Goal: Task Accomplishment & Management: Use online tool/utility

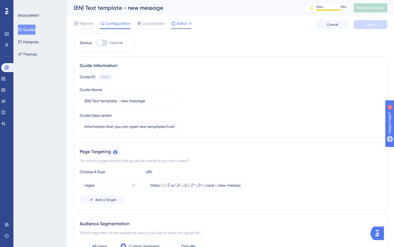
click at [176, 25] on div "Editor" at bounding box center [181, 23] width 20 height 7
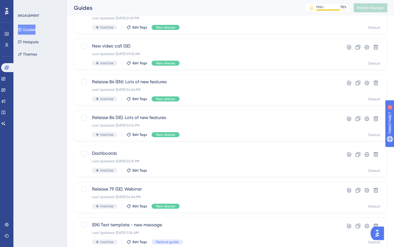
scroll to position [187, 0]
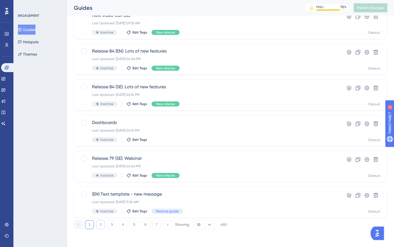
click at [99, 227] on button "2" at bounding box center [100, 224] width 9 height 9
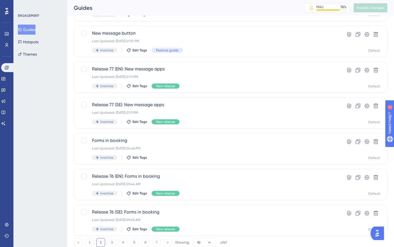
scroll to position [164, 0]
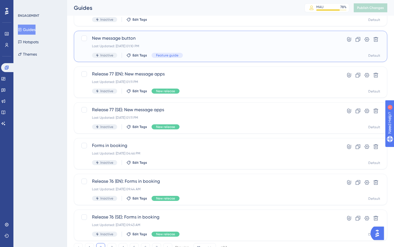
click at [201, 50] on div "New message button Last Updated: May 30 2024, 01:10 PM Inactive Edit Tags Featu…" at bounding box center [208, 46] width 233 height 23
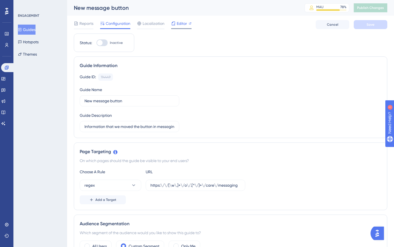
click at [178, 27] on div "Editor" at bounding box center [181, 24] width 20 height 9
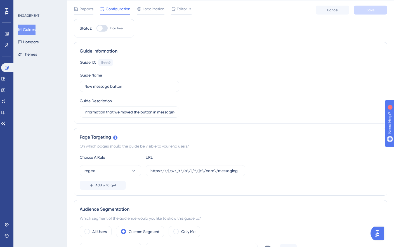
scroll to position [25, 0]
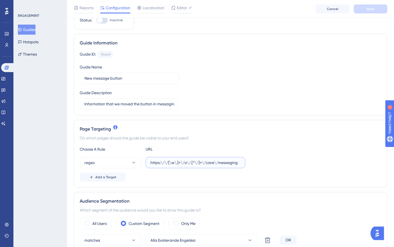
click at [162, 163] on input "https:\/\/[\w\.]+\/o\/.[^\/]+\/care\/messaging" at bounding box center [196, 163] width 90 height 6
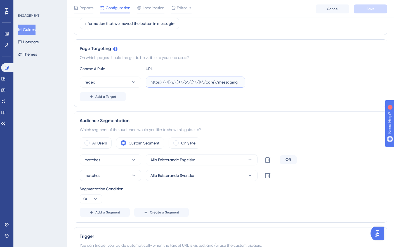
scroll to position [69, 0]
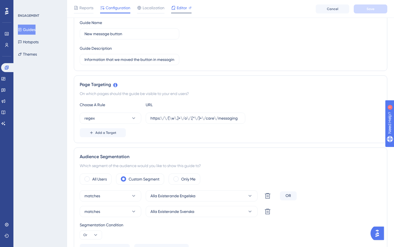
click at [180, 10] on span "Editor" at bounding box center [182, 7] width 10 height 7
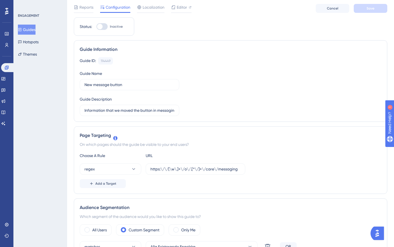
scroll to position [0, 0]
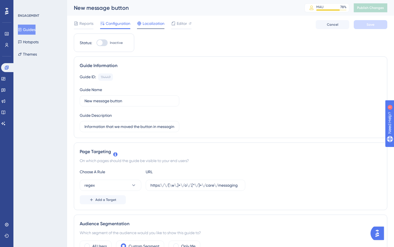
click at [146, 24] on span "Localization" at bounding box center [154, 23] width 22 height 7
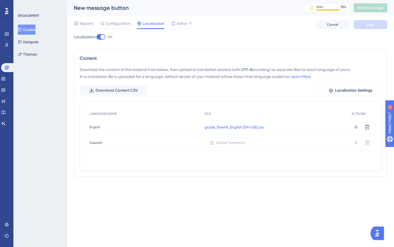
click at [48, 44] on div "Guides Hotspots Themes" at bounding box center [40, 42] width 45 height 35
click at [35, 43] on button "Hotspots" at bounding box center [28, 42] width 21 height 10
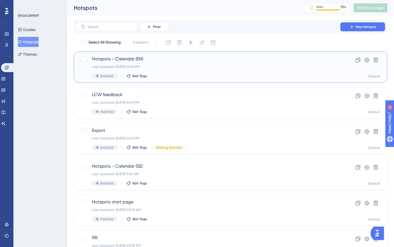
click at [166, 76] on div "Inactive Edit Tags" at bounding box center [208, 76] width 233 height 5
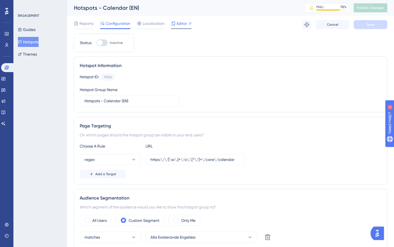
click at [181, 24] on span "Editor" at bounding box center [182, 23] width 10 height 7
click at [7, 68] on icon at bounding box center [6, 67] width 4 height 4
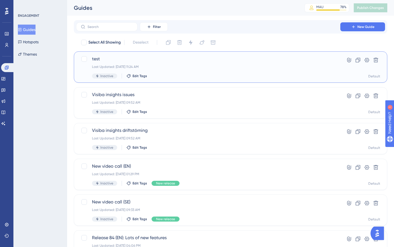
click at [243, 69] on div "Last Updated: Mar 19 2025, 11:24 AM" at bounding box center [208, 67] width 233 height 4
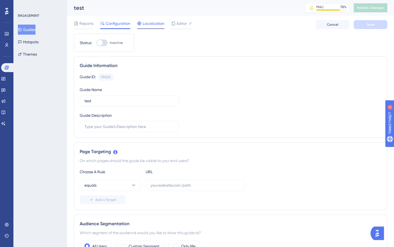
click at [151, 24] on span "Localization" at bounding box center [154, 23] width 22 height 7
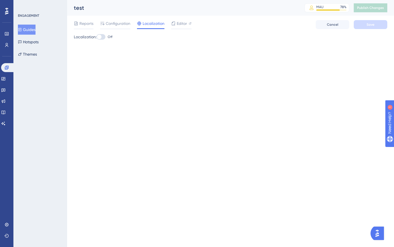
click at [102, 35] on div at bounding box center [99, 37] width 4 height 4
click at [97, 37] on input "Off" at bounding box center [96, 37] width 0 height 0
checkbox input "true"
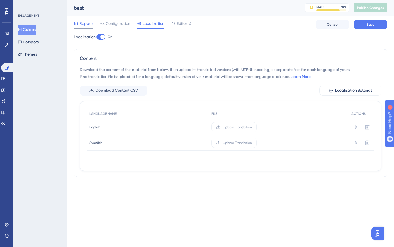
click at [82, 22] on span "Reports" at bounding box center [86, 23] width 14 height 7
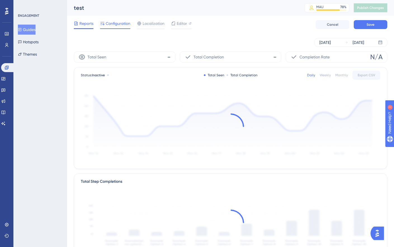
click at [105, 22] on div "Configuration" at bounding box center [115, 23] width 30 height 7
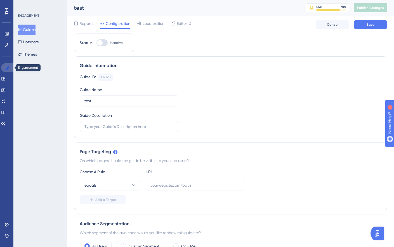
click at [8, 69] on icon at bounding box center [6, 67] width 4 height 4
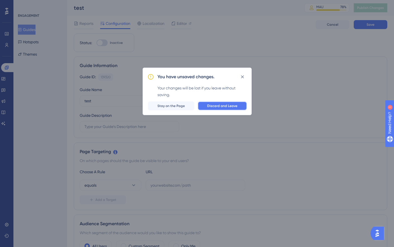
click at [222, 106] on span "Discard and Leave" at bounding box center [222, 106] width 30 height 4
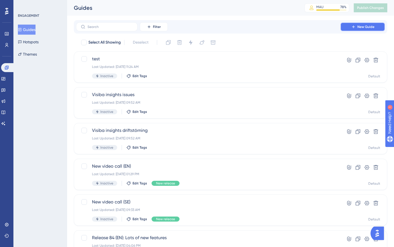
click at [360, 28] on span "New Guide" at bounding box center [366, 27] width 17 height 4
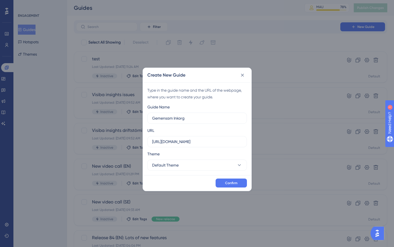
drag, startPoint x: 187, startPoint y: 119, endPoint x: 143, endPoint y: 119, distance: 44.2
click at [143, 119] on div "Type in the guide name and the URL of the webpage, where you want to create you…" at bounding box center [197, 129] width 109 height 93
type input "New Inbox (SV)"
click at [177, 166] on span "Default Theme" at bounding box center [165, 165] width 27 height 7
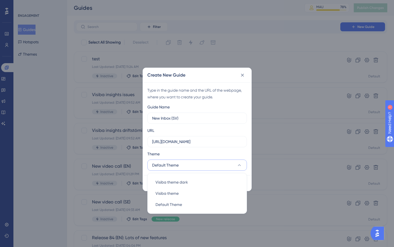
click at [207, 153] on div "Theme" at bounding box center [197, 155] width 100 height 9
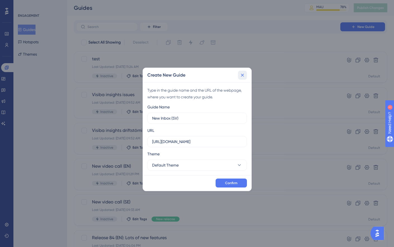
click at [243, 79] on button at bounding box center [242, 75] width 9 height 9
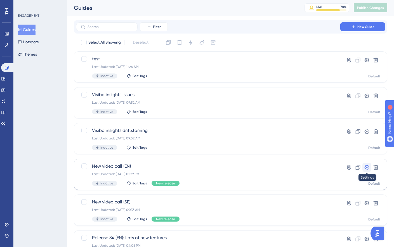
click at [367, 165] on icon at bounding box center [367, 168] width 6 height 6
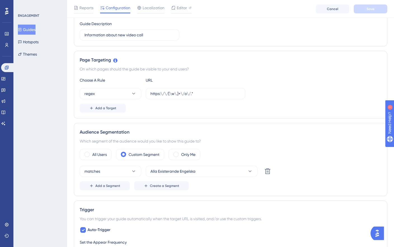
scroll to position [15, 0]
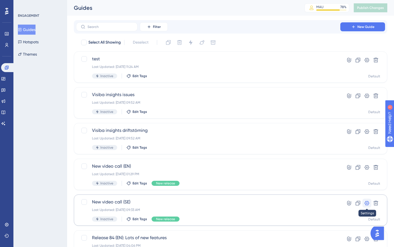
click at [370, 206] on button at bounding box center [367, 203] width 9 height 9
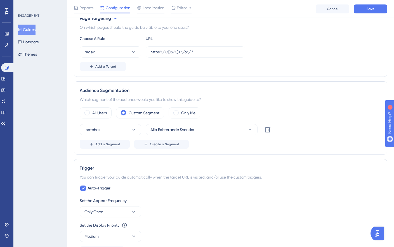
scroll to position [8, 0]
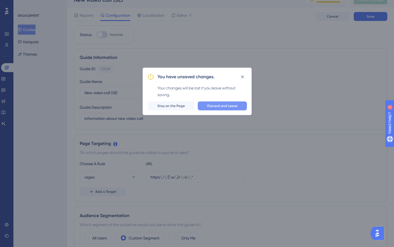
click at [215, 108] on button "Discard and Leave" at bounding box center [222, 106] width 49 height 9
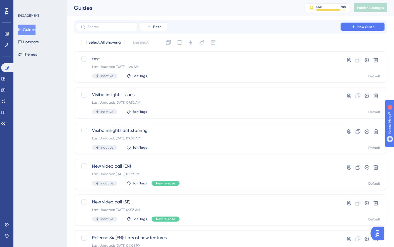
click at [364, 30] on button "New Guide" at bounding box center [363, 26] width 45 height 9
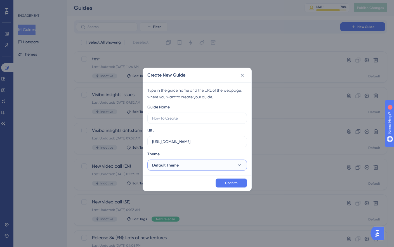
click at [198, 163] on button "Default Theme" at bounding box center [197, 165] width 100 height 11
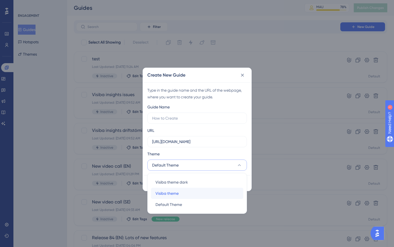
click at [181, 194] on div "Visiba theme Visiba theme" at bounding box center [197, 193] width 83 height 11
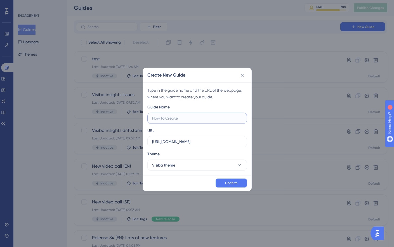
click at [180, 118] on input "text" at bounding box center [197, 118] width 90 height 6
click at [177, 118] on input "New Inbox (SV)" at bounding box center [197, 118] width 90 height 6
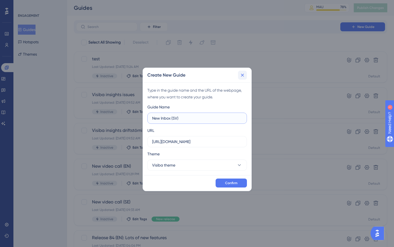
type input "New Inbox (SV)"
click at [245, 78] on icon at bounding box center [243, 75] width 6 height 6
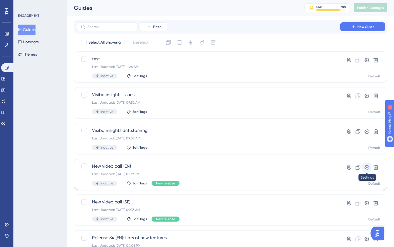
click at [370, 171] on button at bounding box center [367, 167] width 9 height 9
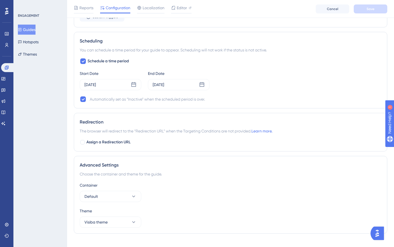
scroll to position [379, 0]
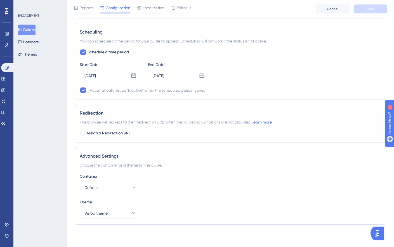
click at [33, 29] on button "Guides" at bounding box center [27, 30] width 18 height 10
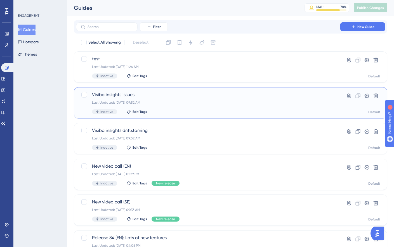
click at [233, 112] on div "Inactive Edit Tags" at bounding box center [208, 111] width 233 height 5
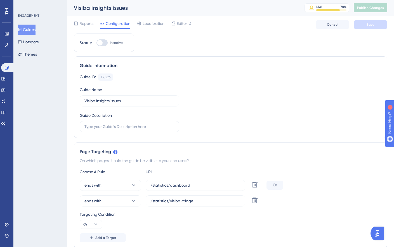
click at [35, 30] on button "Guides" at bounding box center [27, 30] width 18 height 10
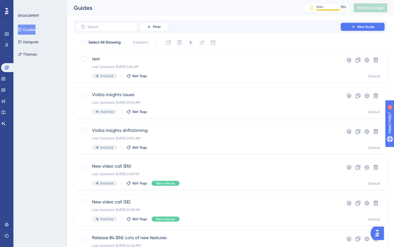
click at [353, 30] on button "New Guide" at bounding box center [363, 26] width 45 height 9
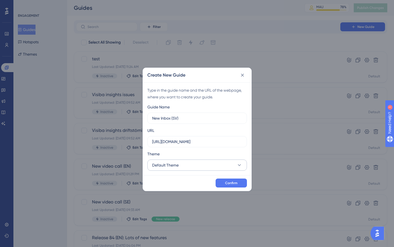
type input "New Inbox (SV)"
click at [205, 169] on button "Default Theme" at bounding box center [197, 165] width 100 height 11
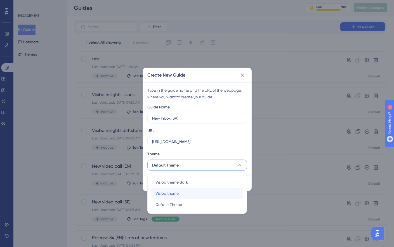
click at [181, 193] on div "Visiba theme Visiba theme" at bounding box center [197, 193] width 83 height 11
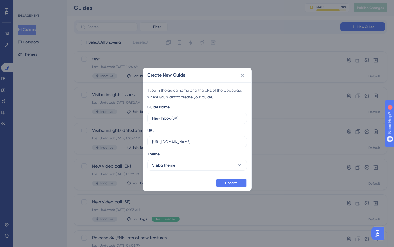
click at [244, 179] on button "Confirm" at bounding box center [231, 183] width 31 height 9
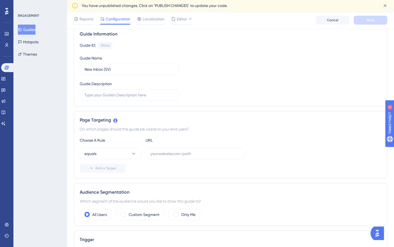
scroll to position [38, 0]
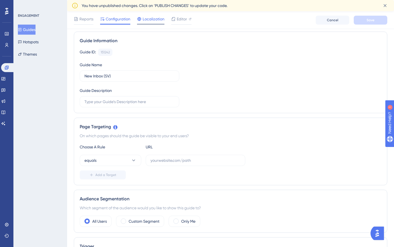
click at [156, 23] on div "Localization" at bounding box center [150, 20] width 27 height 9
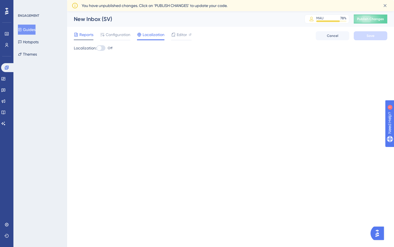
click at [90, 34] on span "Reports" at bounding box center [86, 34] width 14 height 7
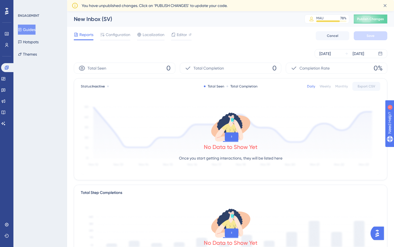
click at [27, 30] on button "Guides" at bounding box center [27, 30] width 18 height 10
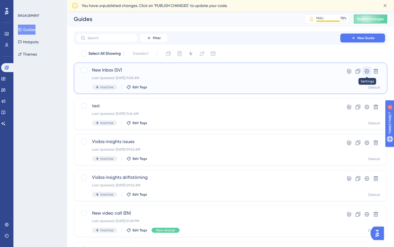
click at [369, 73] on icon at bounding box center [367, 72] width 6 height 6
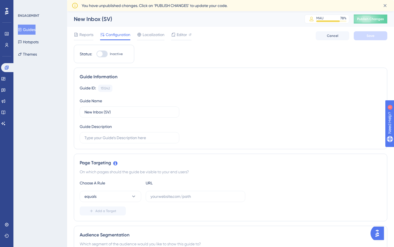
click at [22, 30] on icon at bounding box center [20, 30] width 4 height 4
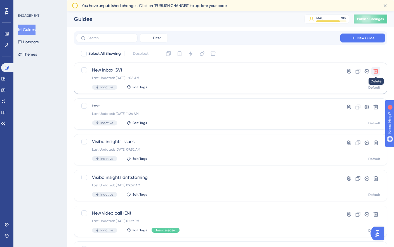
click at [377, 74] on icon at bounding box center [376, 71] width 5 height 5
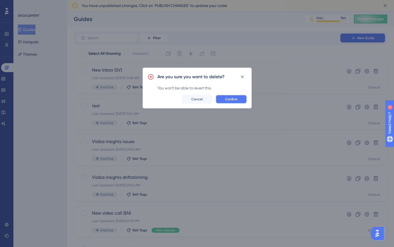
click at [228, 101] on span "Confirm" at bounding box center [231, 99] width 12 height 4
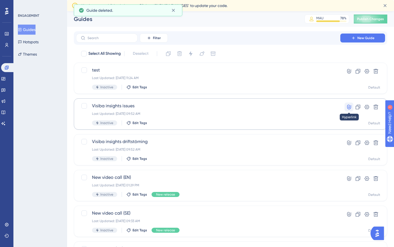
click at [351, 106] on icon at bounding box center [349, 107] width 6 height 6
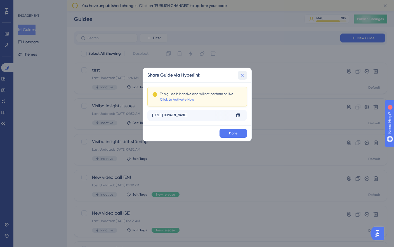
click at [245, 78] on button at bounding box center [242, 75] width 9 height 9
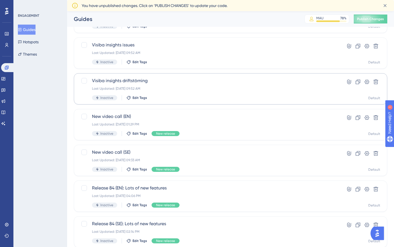
scroll to position [50, 0]
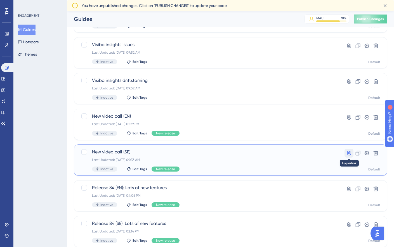
click at [348, 153] on icon at bounding box center [349, 153] width 4 height 5
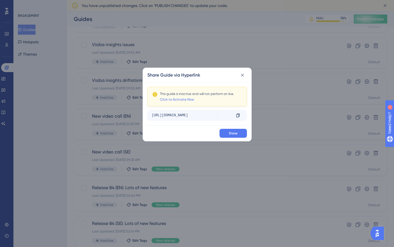
click at [208, 115] on div "https://se.visibacare.com/o/ugglan-enterprise/care/calendar?__ug__=129928" at bounding box center [191, 115] width 79 height 9
click at [245, 76] on button at bounding box center [242, 75] width 9 height 9
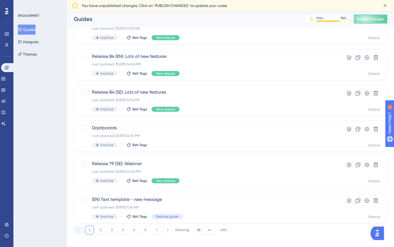
scroll to position [187, 0]
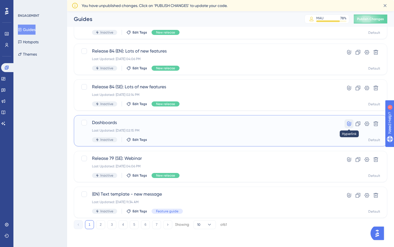
click at [346, 124] on icon at bounding box center [349, 124] width 6 height 6
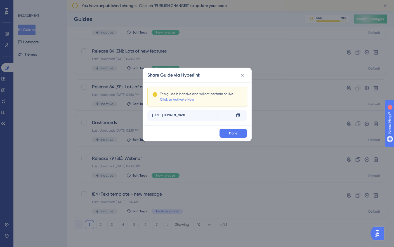
click at [212, 115] on div "https://se.visibacare.com/o/ugglan-enterprise/statistics/dashboard?__ug__=124942" at bounding box center [191, 115] width 79 height 9
click at [242, 76] on icon at bounding box center [243, 75] width 6 height 6
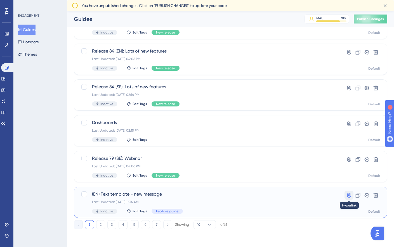
click at [347, 197] on icon at bounding box center [349, 196] width 6 height 6
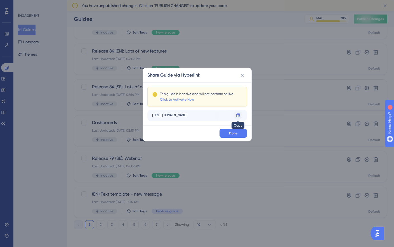
click at [240, 117] on icon at bounding box center [238, 115] width 4 height 4
click at [222, 113] on div "https://se.visibacare.com/o/ugglan-enterprise/care/messaging?__ug__=116306" at bounding box center [191, 115] width 79 height 9
click at [247, 74] on div "Share Guide via Hyperlink" at bounding box center [197, 75] width 109 height 15
click at [245, 75] on icon at bounding box center [243, 75] width 6 height 6
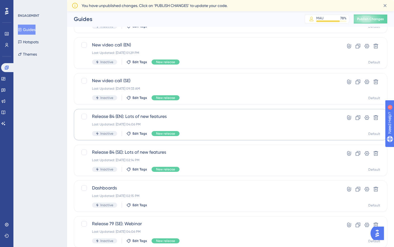
scroll to position [0, 0]
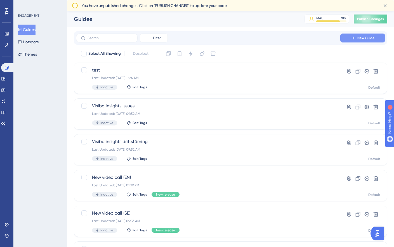
click at [359, 39] on span "New Guide" at bounding box center [366, 38] width 17 height 4
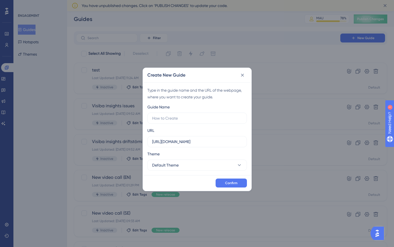
type input "https://se.visibacare.com/o/ugglan-enterprise/care/messaging?__ug__=116306"
click at [195, 140] on input "https://se.visibacare.com" at bounding box center [197, 142] width 90 height 6
paste input "/o/ugglan-enterprise/care/messaging?__ug__=116306"
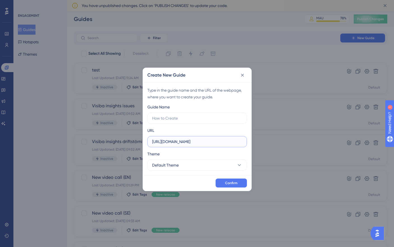
scroll to position [0, 55]
type input "https://se.visibacare.com/o/ugglan-enterprise/care/messaging?__ug__=116306"
click at [247, 75] on button at bounding box center [242, 75] width 9 height 9
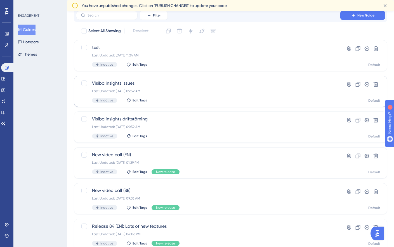
scroll to position [28, 0]
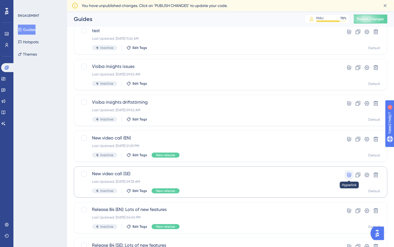
click at [350, 174] on icon at bounding box center [349, 175] width 4 height 5
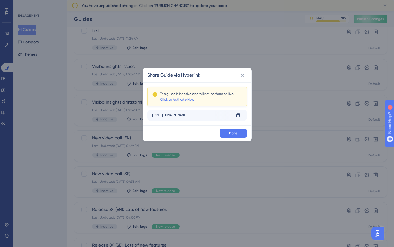
click at [220, 117] on div "https://se.visibacare.com/o/ugglan-enterprise/care/calendar?__ug__=129928" at bounding box center [191, 115] width 79 height 9
click at [238, 116] on icon at bounding box center [238, 115] width 4 height 4
click at [242, 77] on icon at bounding box center [243, 75] width 6 height 6
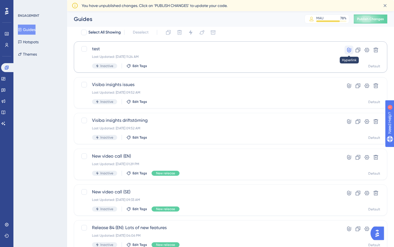
scroll to position [0, 0]
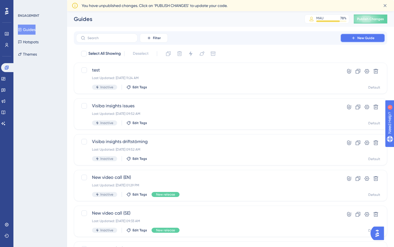
click at [352, 41] on button "New Guide" at bounding box center [363, 38] width 45 height 9
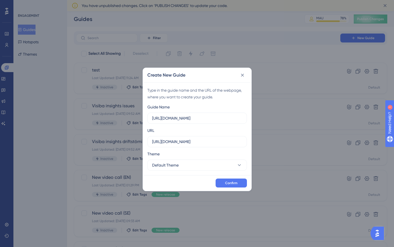
scroll to position [0, 52]
type input "https://se.visibacare.com/o/ugglan-enterprise/care/calendar?__ug__=129928"
click at [242, 74] on icon at bounding box center [243, 75] width 6 height 6
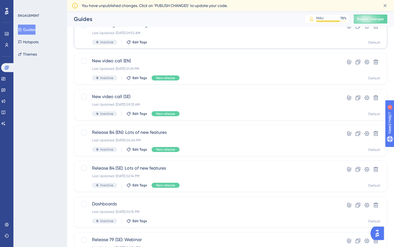
scroll to position [187, 0]
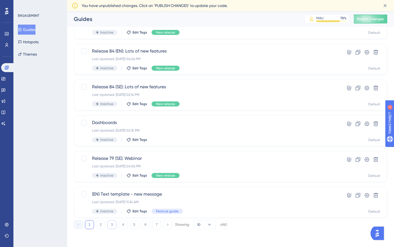
click at [109, 227] on button "3" at bounding box center [111, 224] width 9 height 9
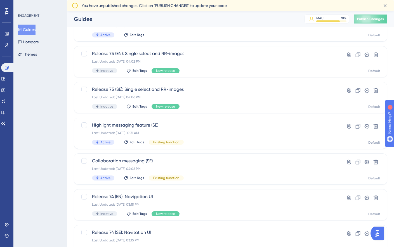
scroll to position [42, 0]
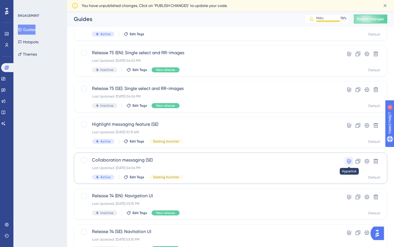
click at [347, 160] on icon at bounding box center [349, 161] width 4 height 5
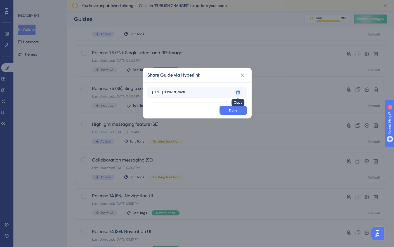
click at [237, 92] on icon at bounding box center [237, 93] width 3 height 4
click at [243, 75] on icon at bounding box center [242, 75] width 3 height 3
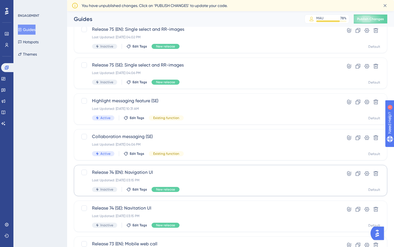
scroll to position [66, 0]
click at [350, 173] on icon at bounding box center [349, 174] width 6 height 6
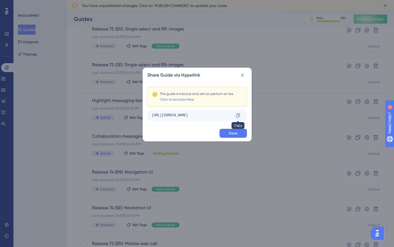
click at [239, 116] on icon at bounding box center [237, 116] width 3 height 4
click at [245, 78] on icon at bounding box center [243, 75] width 6 height 6
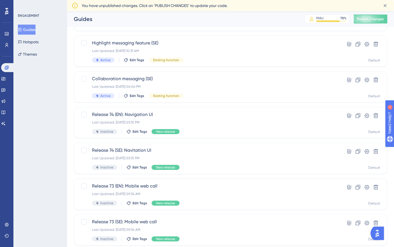
scroll to position [124, 0]
click at [351, 186] on icon at bounding box center [349, 187] width 6 height 6
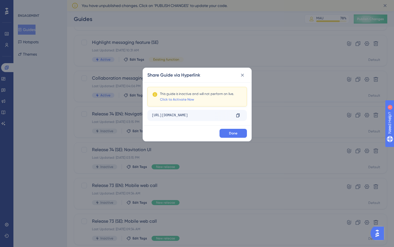
click at [218, 115] on div "https://se.visibacare.com/o/ugglan-enterprise/care/calendar?__ug__=105283" at bounding box center [191, 115] width 79 height 9
click at [240, 118] on div at bounding box center [238, 115] width 9 height 9
click at [243, 77] on icon at bounding box center [243, 75] width 6 height 6
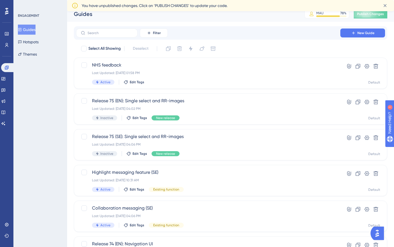
scroll to position [0, 0]
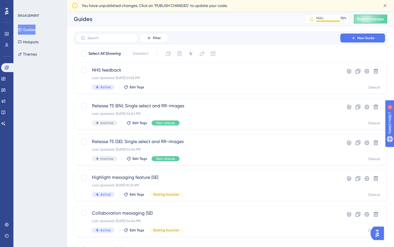
click at [26, 30] on button "Guides" at bounding box center [27, 30] width 18 height 10
click at [366, 37] on span "New Guide" at bounding box center [366, 38] width 17 height 4
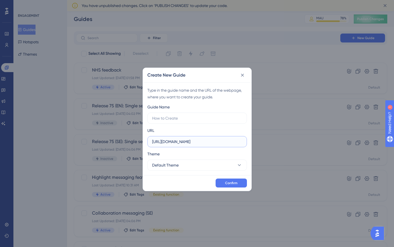
drag, startPoint x: 208, startPoint y: 141, endPoint x: 121, endPoint y: 141, distance: 87.0
click at [120, 141] on div "Create New Guide Type in the guide name and the URL of the webpage, where you w…" at bounding box center [197, 123] width 394 height 247
paste input "/o/ugglan-enterprise/care/messaging"
type input "https://se.visibacare.com/o/ugglan-enterprise/care/messaging"
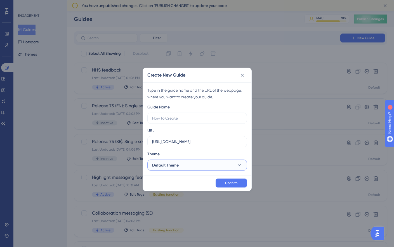
click at [219, 168] on button "Default Theme" at bounding box center [197, 165] width 100 height 11
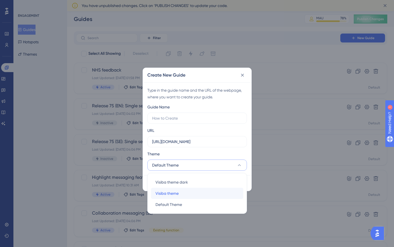
click at [198, 192] on div "Visiba theme Visiba theme" at bounding box center [197, 193] width 83 height 11
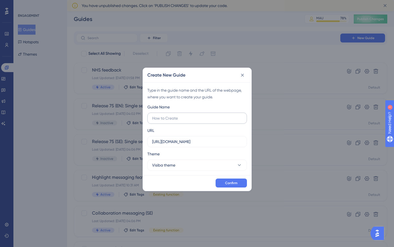
click at [201, 123] on label at bounding box center [197, 118] width 100 height 11
click at [201, 121] on input "text" at bounding box center [197, 118] width 90 height 6
type input "test"
click at [243, 183] on button "Confirm" at bounding box center [231, 183] width 31 height 9
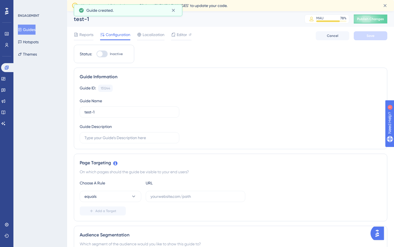
click at [36, 31] on button "Guides" at bounding box center [27, 30] width 18 height 10
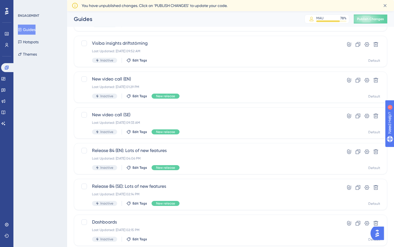
scroll to position [187, 0]
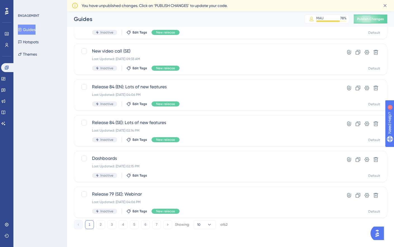
click at [92, 225] on button "1" at bounding box center [89, 224] width 9 height 9
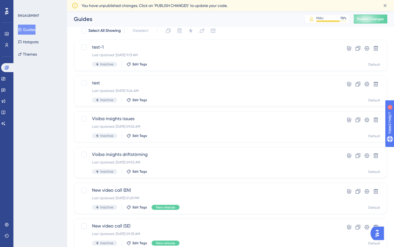
scroll to position [0, 0]
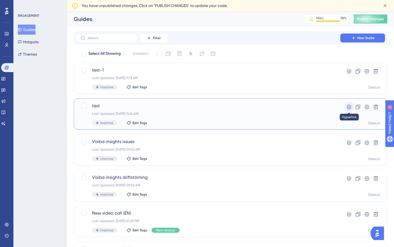
click at [351, 109] on icon at bounding box center [349, 107] width 6 height 6
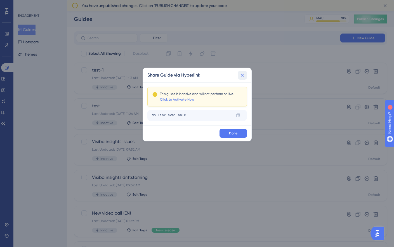
click at [243, 72] on button at bounding box center [242, 75] width 9 height 9
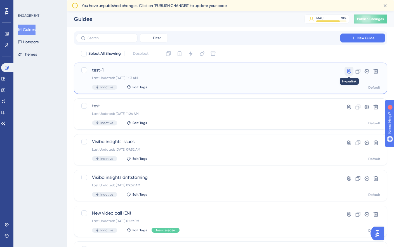
click at [351, 71] on icon at bounding box center [349, 72] width 6 height 6
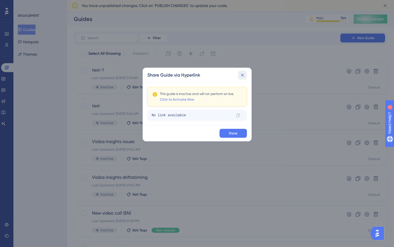
click at [243, 75] on icon at bounding box center [242, 75] width 3 height 3
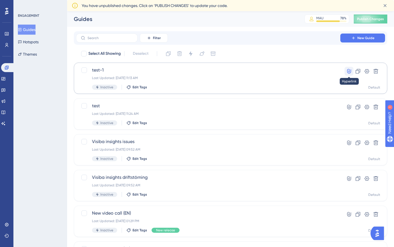
click at [348, 72] on icon at bounding box center [349, 72] width 6 height 6
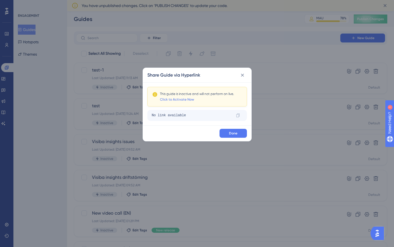
click at [241, 80] on div "Share Guide via Hyperlink" at bounding box center [197, 75] width 109 height 15
click at [243, 75] on icon at bounding box center [243, 75] width 6 height 6
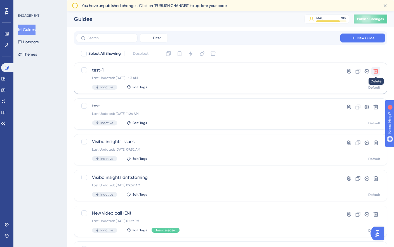
click at [375, 71] on icon at bounding box center [376, 72] width 6 height 6
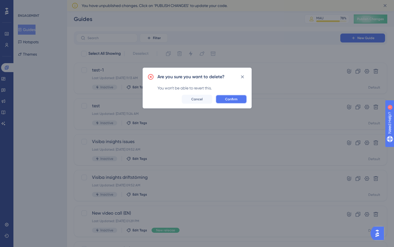
click at [222, 98] on button "Confirm" at bounding box center [231, 99] width 31 height 9
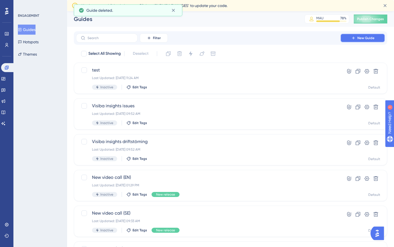
click at [359, 42] on button "New Guide" at bounding box center [363, 38] width 45 height 9
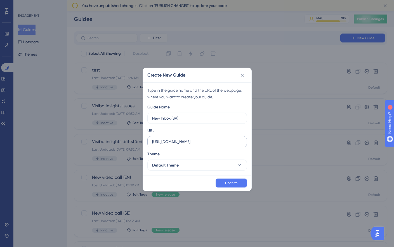
type input "New Inbox (SV)"
drag, startPoint x: 190, startPoint y: 142, endPoint x: 143, endPoint y: 141, distance: 46.7
click at [143, 141] on div "Type in the guide name and the URL of the webpage, where you want to create you…" at bounding box center [197, 129] width 109 height 93
click at [171, 167] on span "Default Theme" at bounding box center [165, 165] width 27 height 7
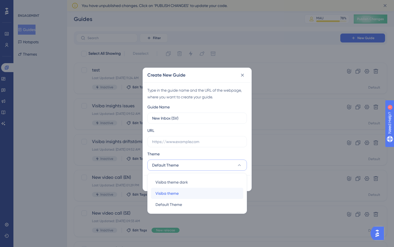
click at [169, 195] on span "Visiba theme" at bounding box center [167, 193] width 23 height 7
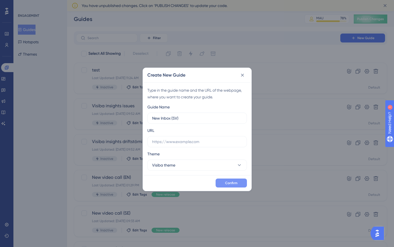
click at [231, 185] on span "Confirm" at bounding box center [231, 183] width 12 height 4
